Goal: Task Accomplishment & Management: Use online tool/utility

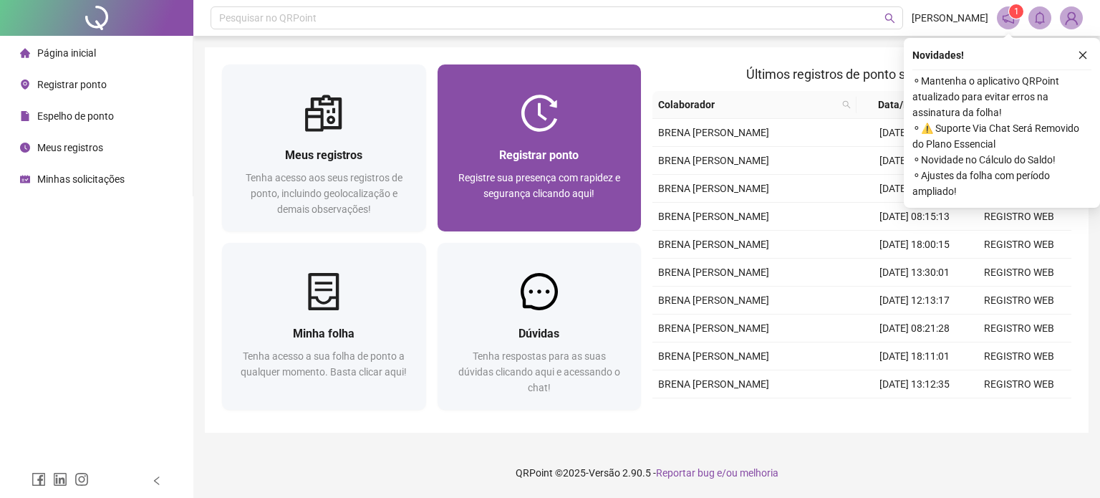
click at [563, 112] on div at bounding box center [540, 113] width 204 height 37
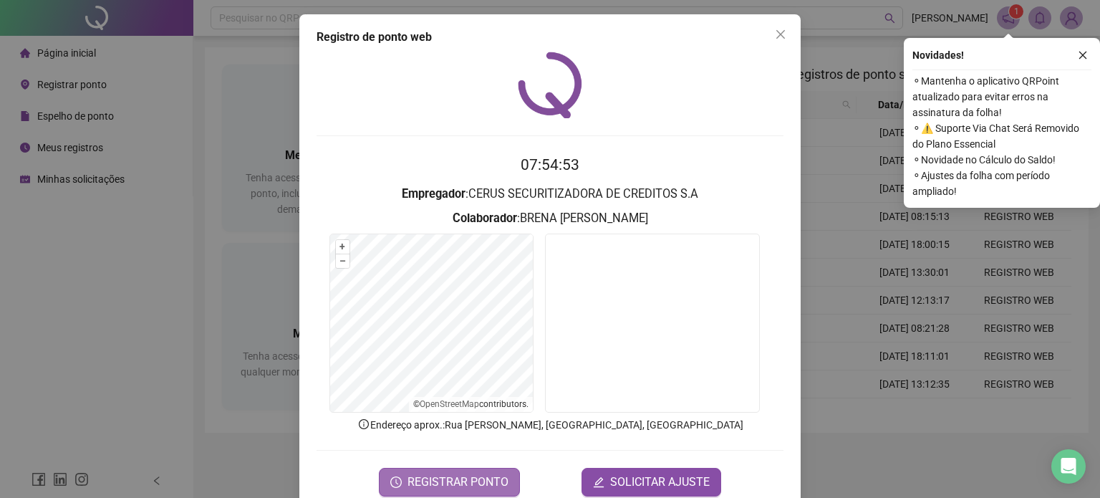
click at [456, 482] on span "REGISTRAR PONTO" at bounding box center [458, 481] width 101 height 17
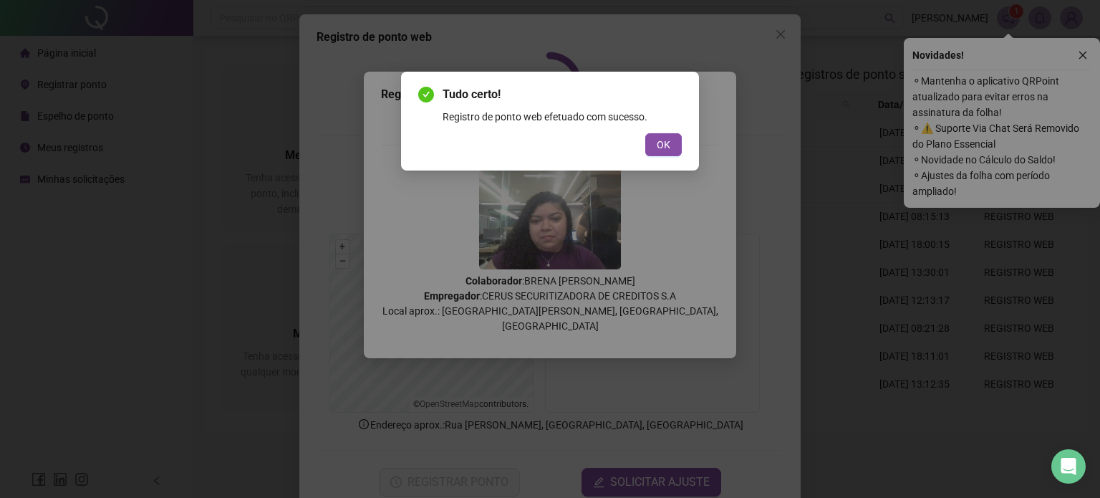
click at [665, 138] on span "OK" at bounding box center [664, 145] width 14 height 16
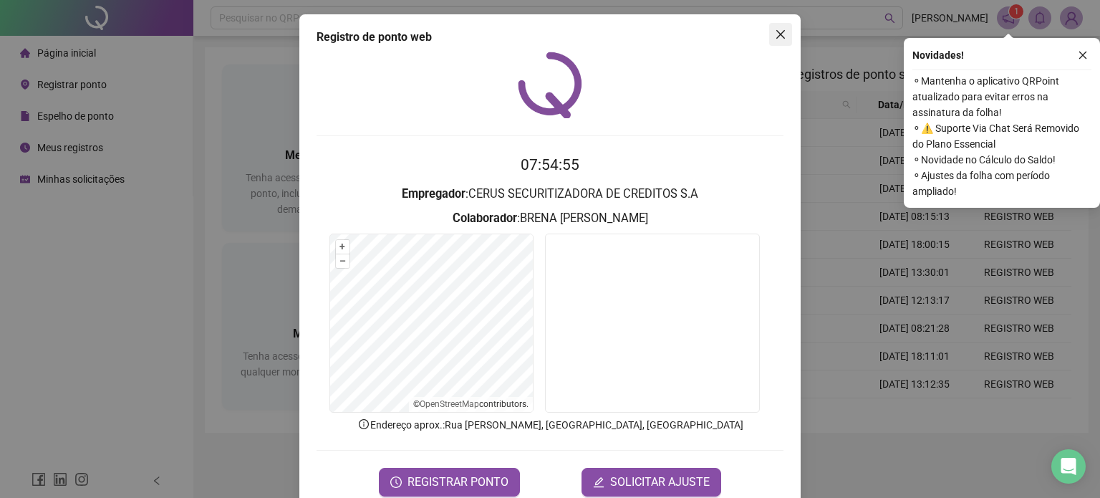
click at [778, 36] on icon "close" at bounding box center [780, 34] width 11 height 11
